Goal: Task Accomplishment & Management: Use online tool/utility

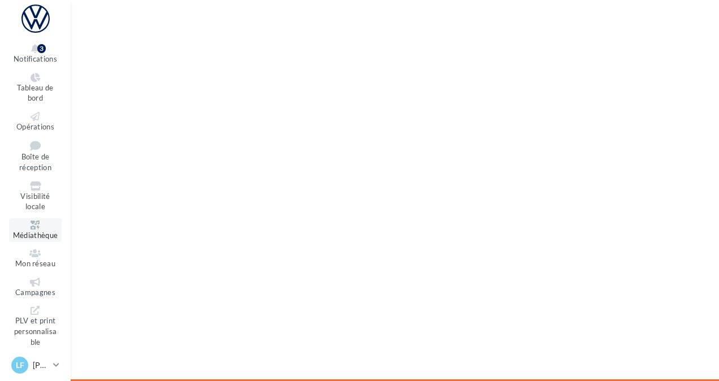
click at [39, 230] on link "Médiathèque" at bounding box center [35, 230] width 53 height 24
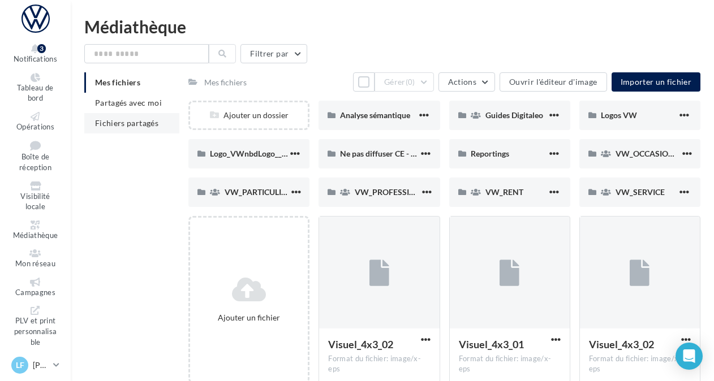
click at [146, 123] on span "Fichiers partagés" at bounding box center [126, 123] width 63 height 10
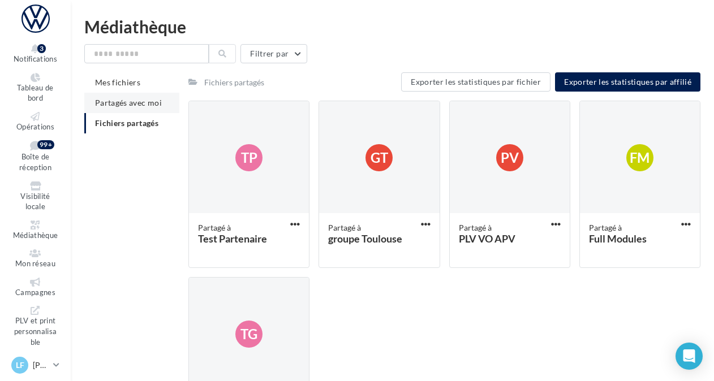
click at [150, 106] on span "Partagés avec moi" at bounding box center [128, 103] width 67 height 10
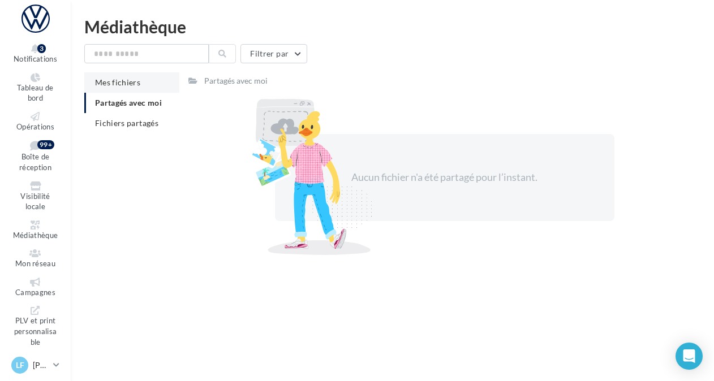
click at [130, 83] on span "Mes fichiers" at bounding box center [117, 82] width 45 height 10
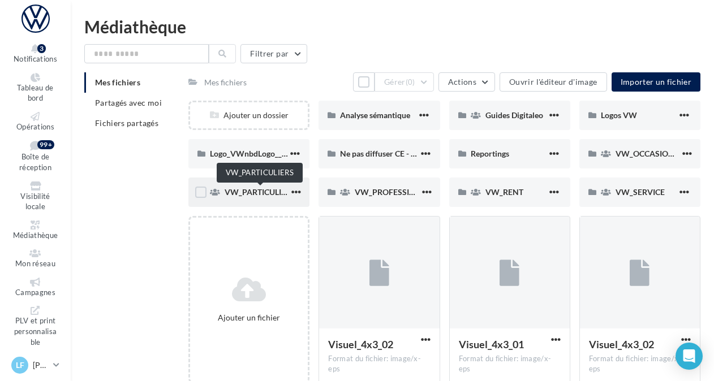
click at [247, 191] on span "VW_PARTICULIERS" at bounding box center [260, 192] width 71 height 10
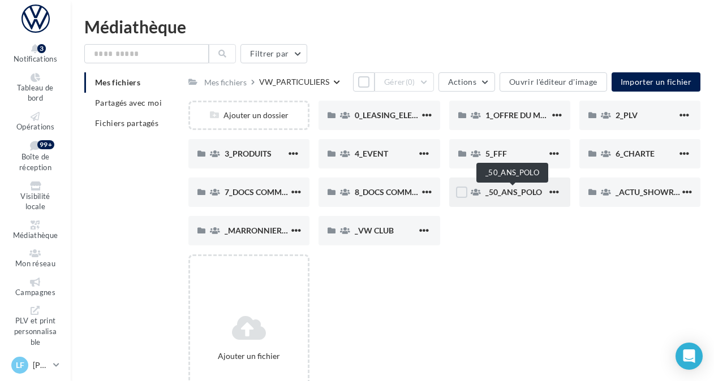
click at [514, 197] on span "_50_ANS_POLO" at bounding box center [513, 192] width 57 height 10
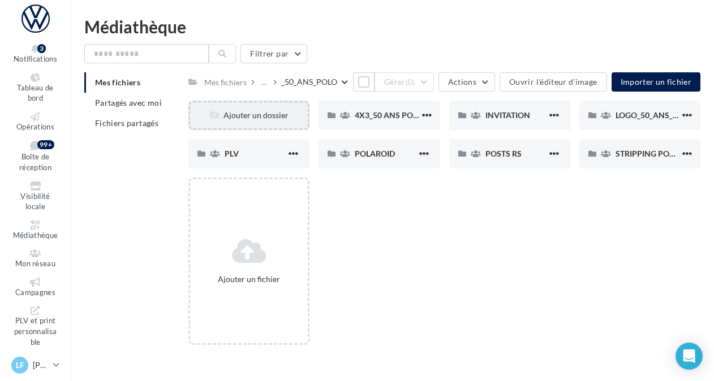
click at [247, 114] on div "Ajouter un dossier" at bounding box center [249, 115] width 118 height 11
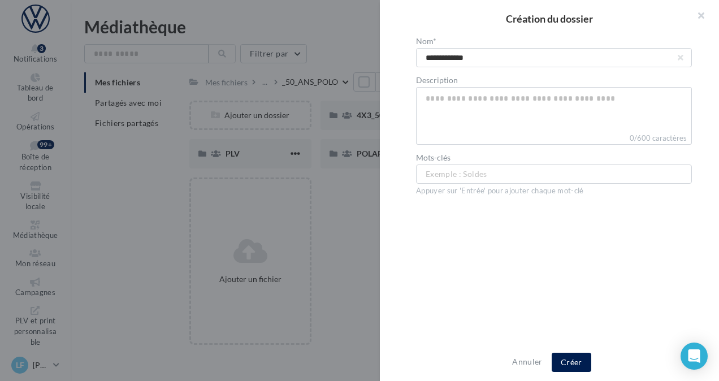
type input "**********"
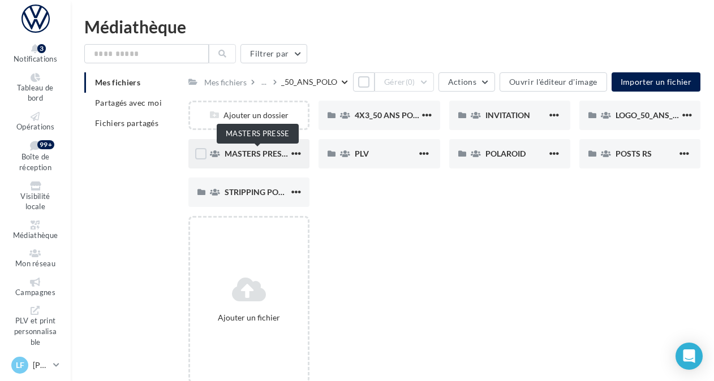
click at [260, 157] on span "MASTERS PRESSE" at bounding box center [258, 154] width 66 height 10
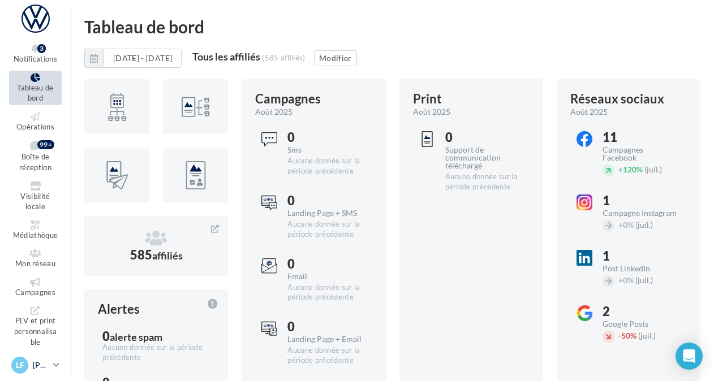
click at [33, 363] on p "[PERSON_NAME]" at bounding box center [41, 365] width 16 height 11
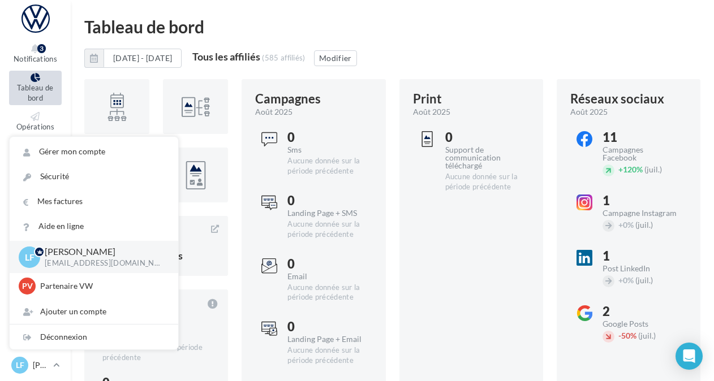
click at [521, 14] on html "Notifications 3 Tableau de bord Opérations Boîte de réception" at bounding box center [357, 190] width 714 height 381
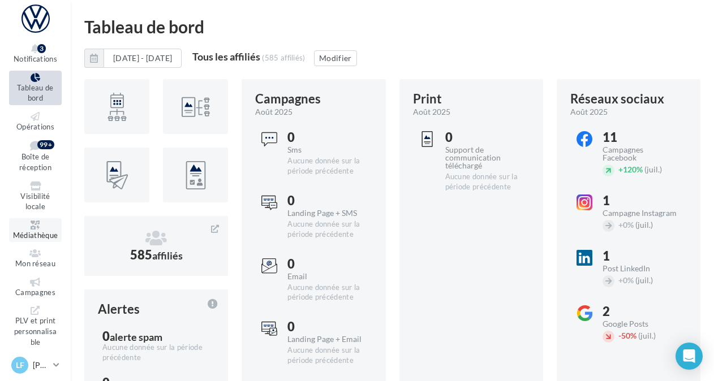
click at [45, 233] on span "Médiathèque" at bounding box center [35, 235] width 45 height 9
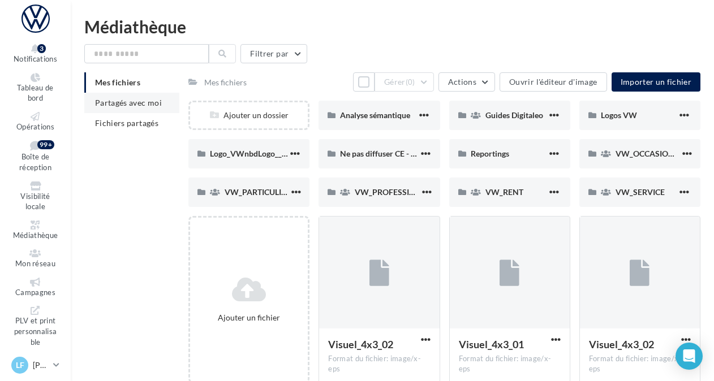
click at [140, 101] on span "Partagés avec moi" at bounding box center [128, 103] width 67 height 10
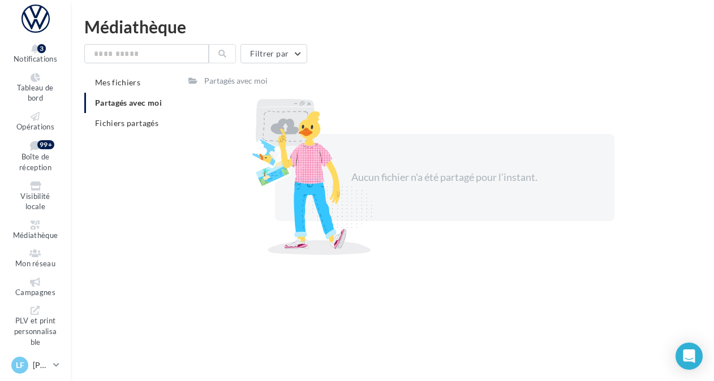
click at [451, 301] on div "Notifications 3 Tableau de bord Opérations Boîte de réception" at bounding box center [357, 208] width 714 height 381
